Goal: Obtain resource: Download file/media

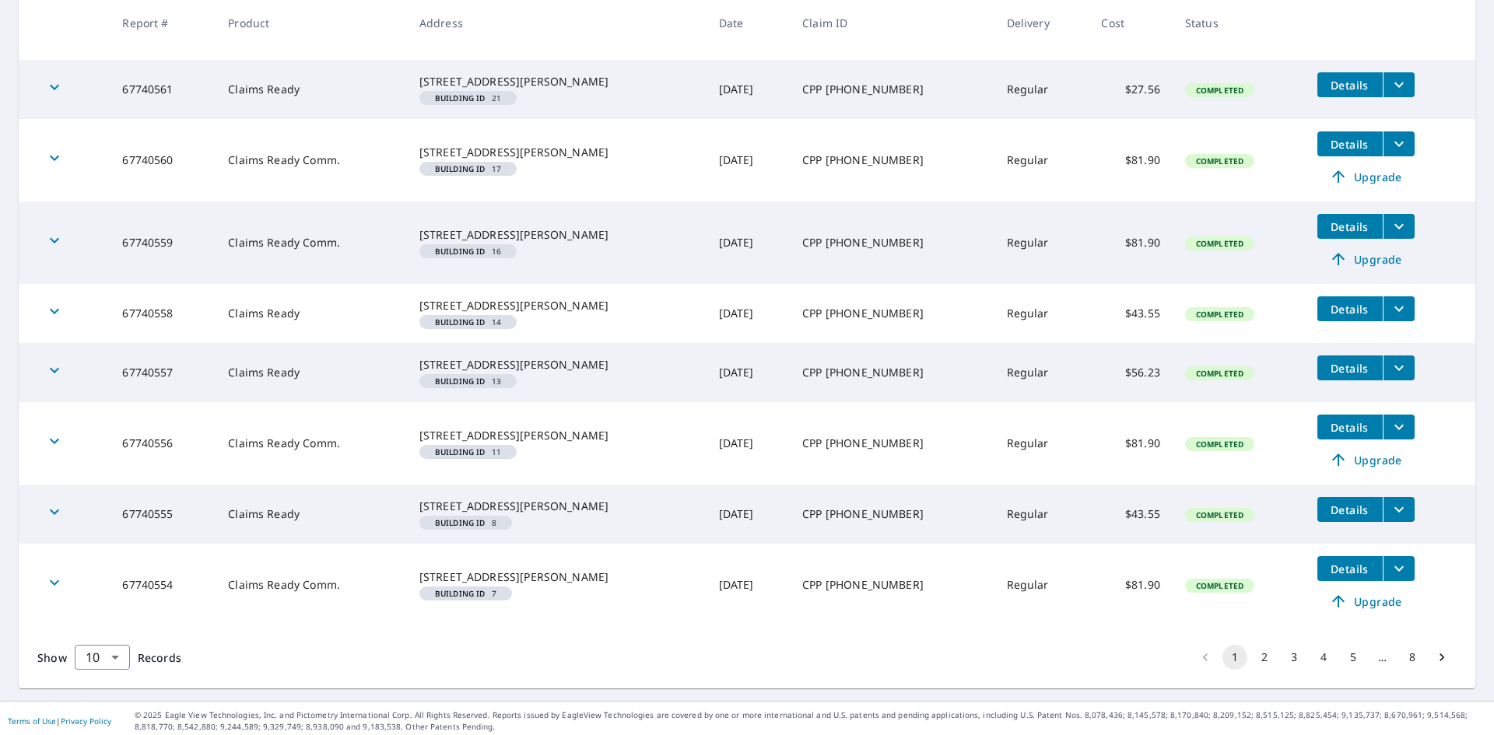
scroll to position [485, 0]
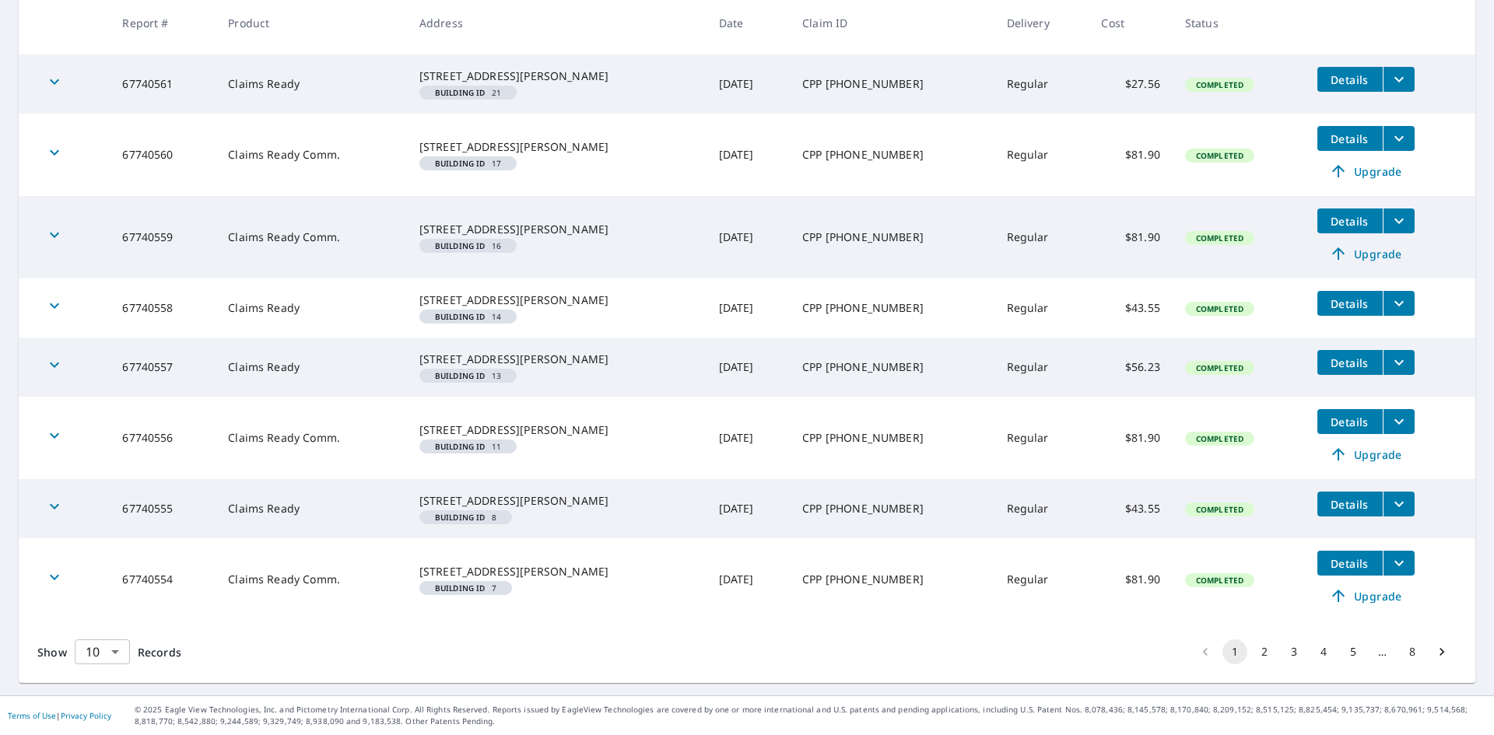
click at [119, 651] on body "JB JB Dashboard Order History Order JB Dashboard / Order History Order History …" at bounding box center [747, 367] width 1494 height 735
click at [104, 648] on li "25" at bounding box center [101, 647] width 55 height 28
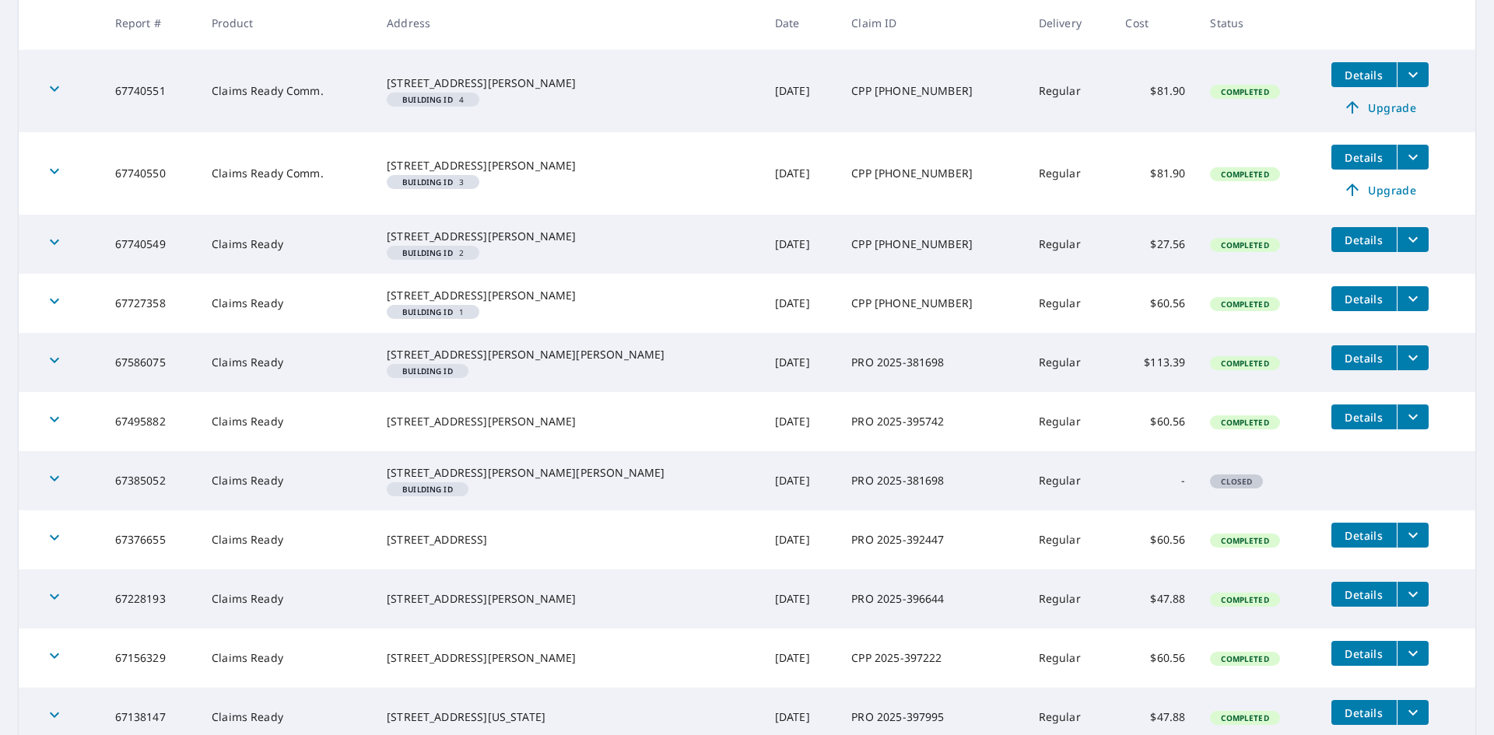
scroll to position [1155, 0]
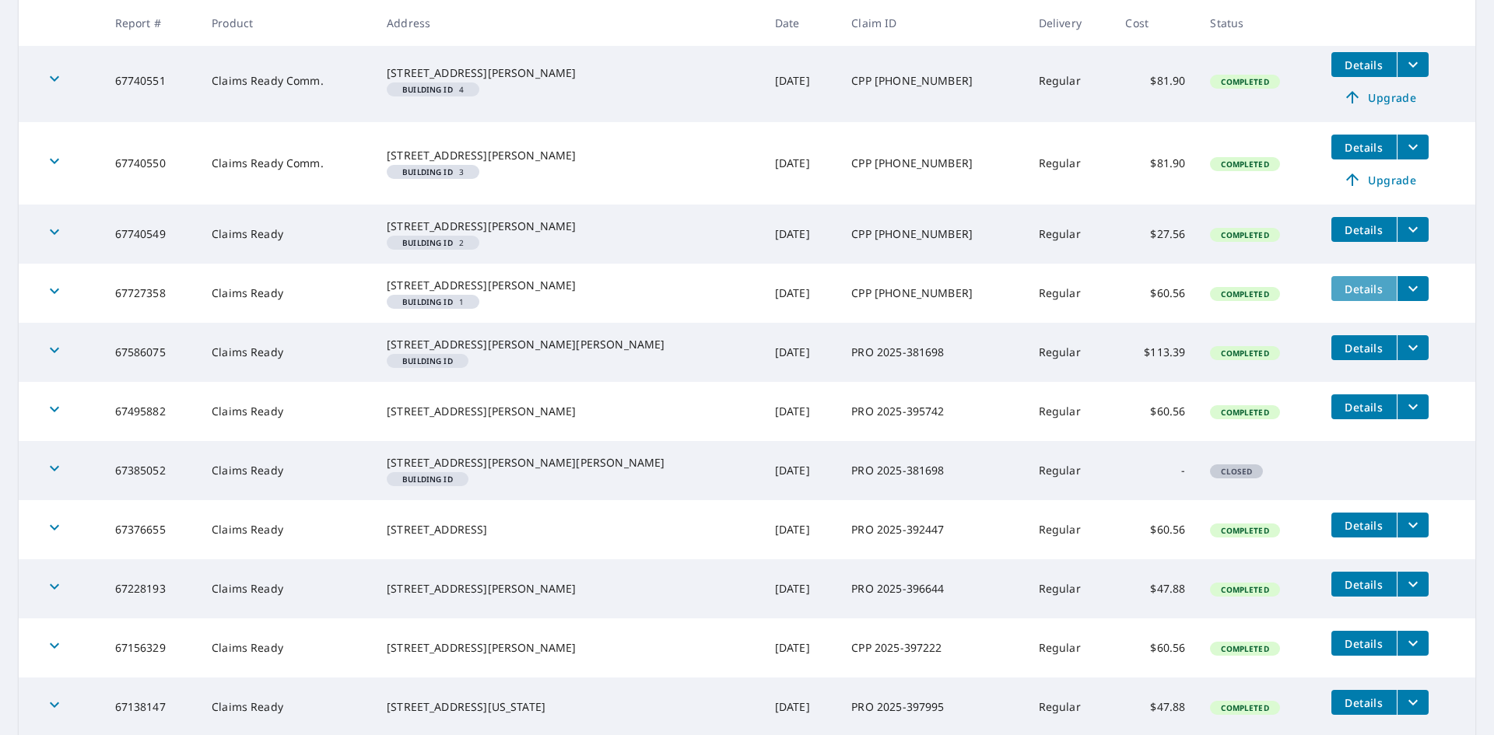
click at [1341, 297] on span "Details" at bounding box center [1364, 289] width 47 height 15
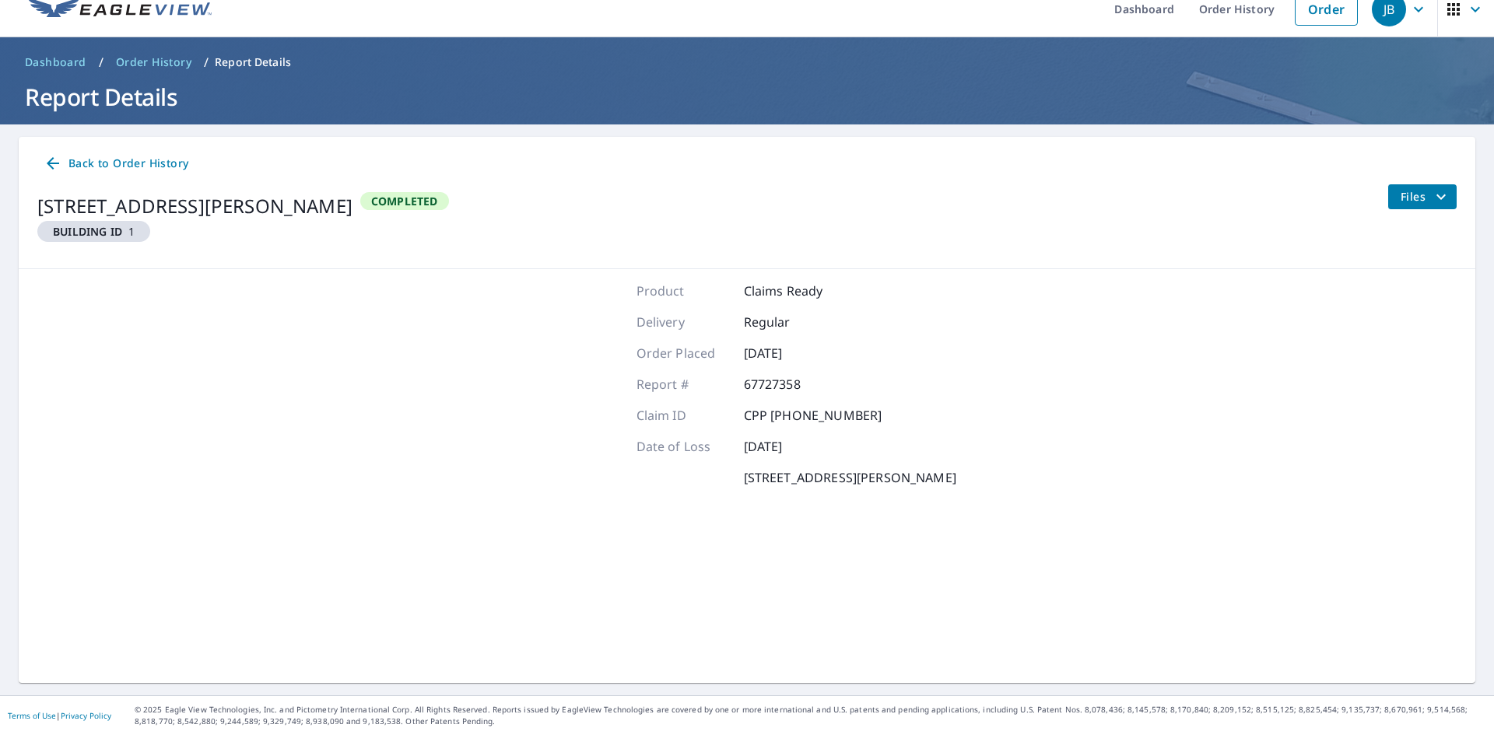
scroll to position [19, 0]
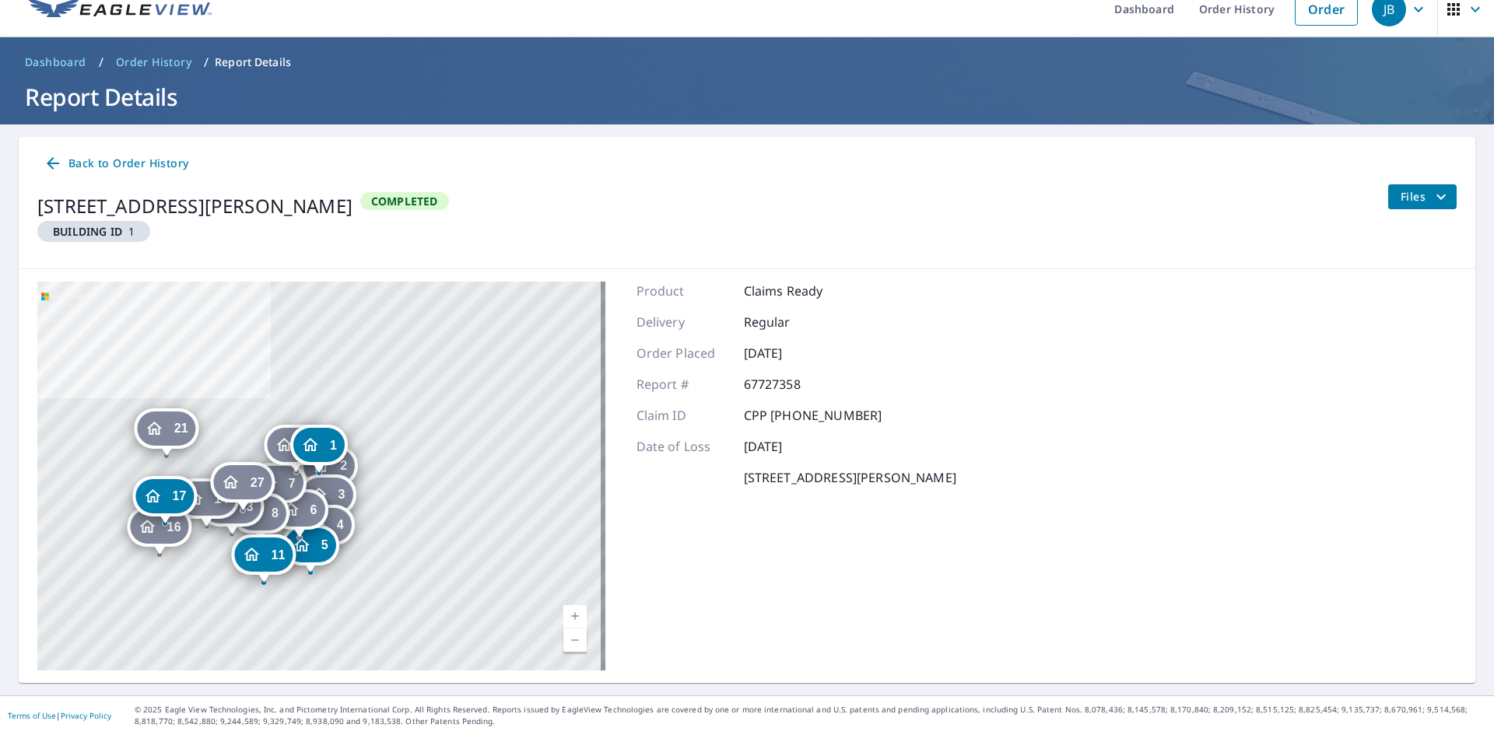
click at [1472, 283] on main "Back to Order History [STREET_ADDRESS][PERSON_NAME] Building ID 1 Completed Fil…" at bounding box center [747, 410] width 1494 height 571
click at [1197, 551] on div "2 [STREET_ADDRESS][PERSON_NAME] 3 [STREET_ADDRESS][PERSON_NAME] 4 [STREET_ADDRE…" at bounding box center [747, 476] width 1457 height 414
click at [1438, 195] on icon "filesDropdownBtn-67727358" at bounding box center [1441, 197] width 19 height 19
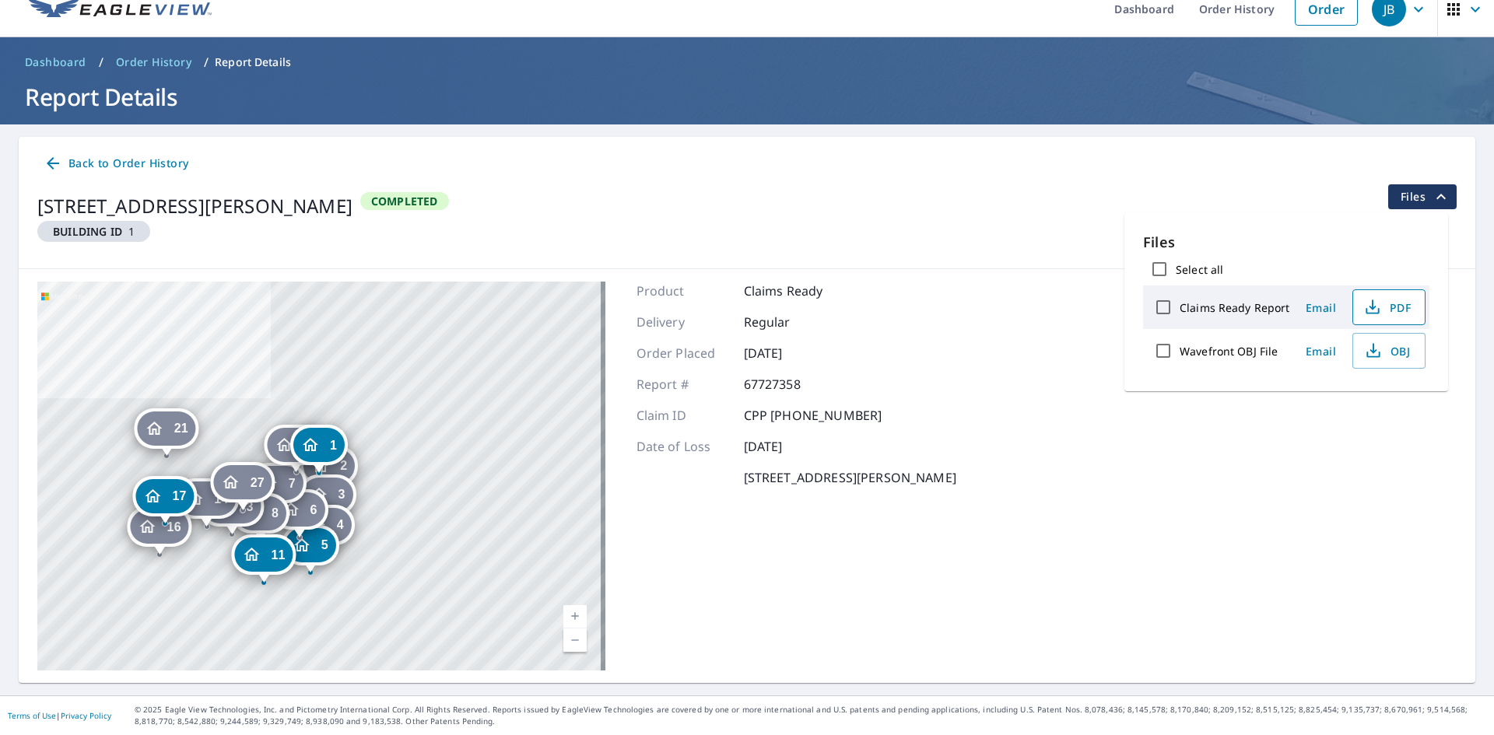
click at [1380, 311] on span "PDF" at bounding box center [1388, 307] width 50 height 19
